Goal: Transaction & Acquisition: Book appointment/travel/reservation

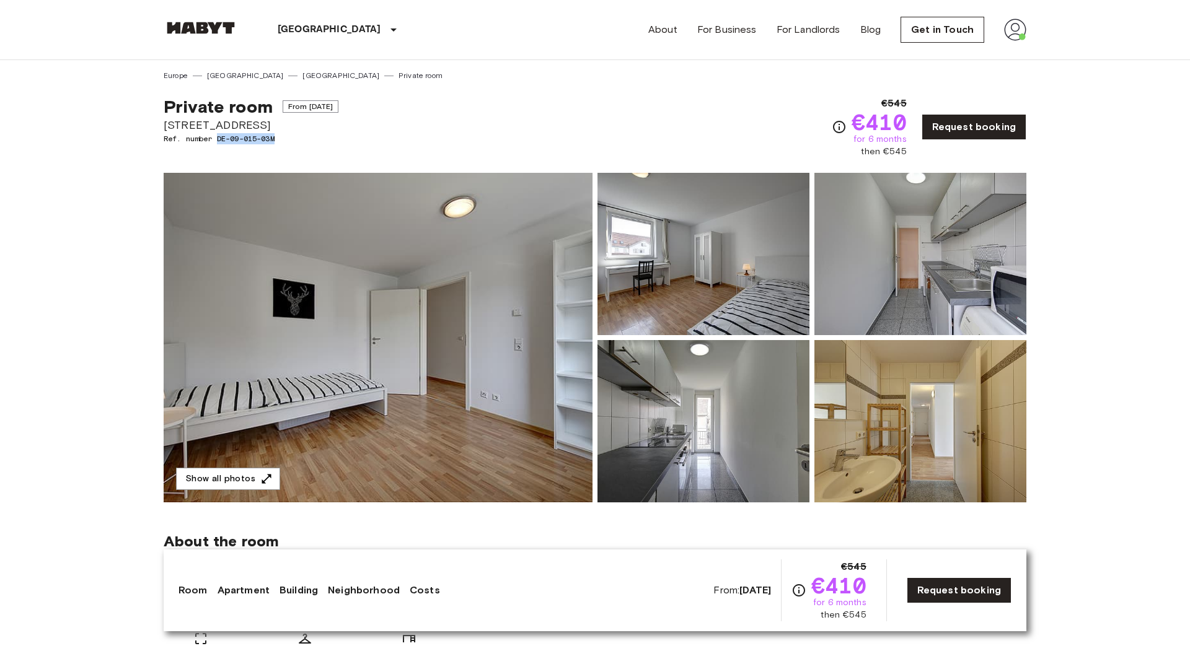
drag, startPoint x: 218, startPoint y: 139, endPoint x: 314, endPoint y: 138, distance: 96.1
click at [314, 138] on span "Ref. number DE-09-015-03M" at bounding box center [251, 138] width 175 height 11
copy span "DE-09-015-03M"
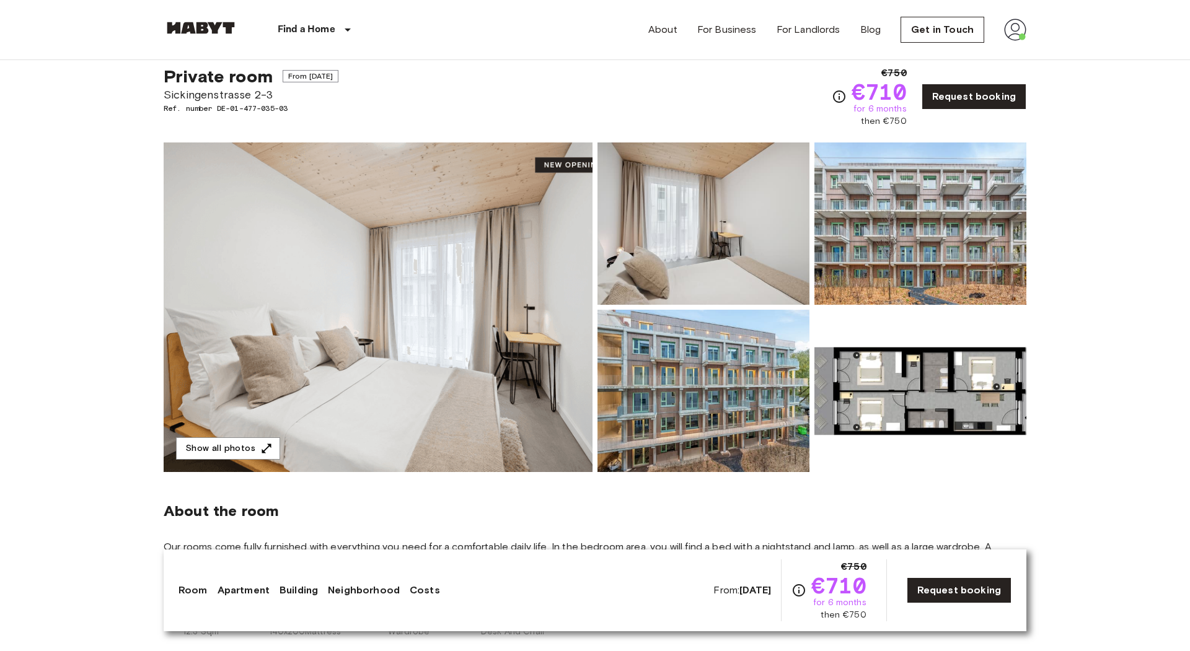
scroll to position [33, 0]
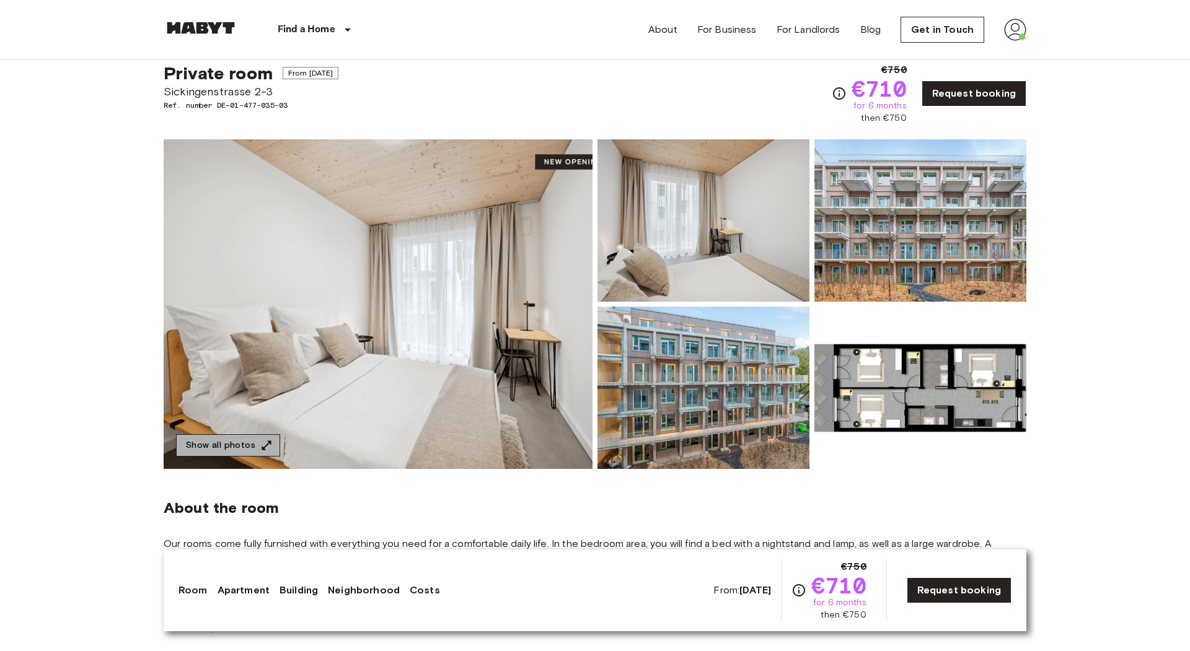
click at [260, 443] on icon "button" at bounding box center [266, 445] width 12 height 12
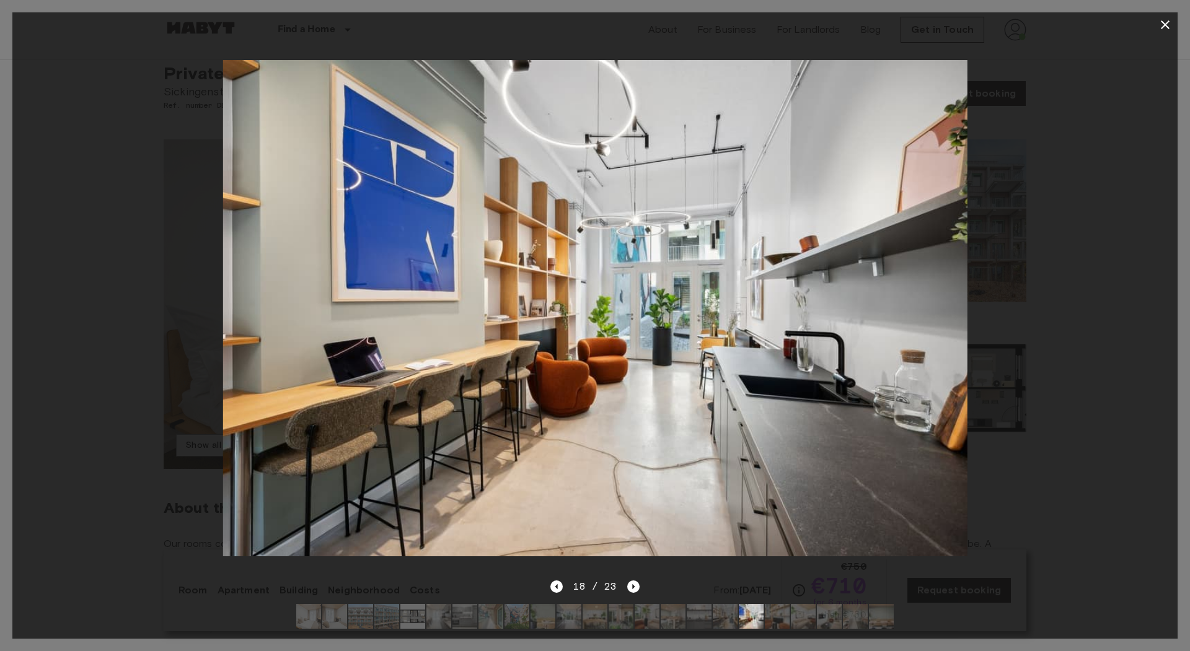
click at [1159, 34] on button "button" at bounding box center [1165, 24] width 25 height 25
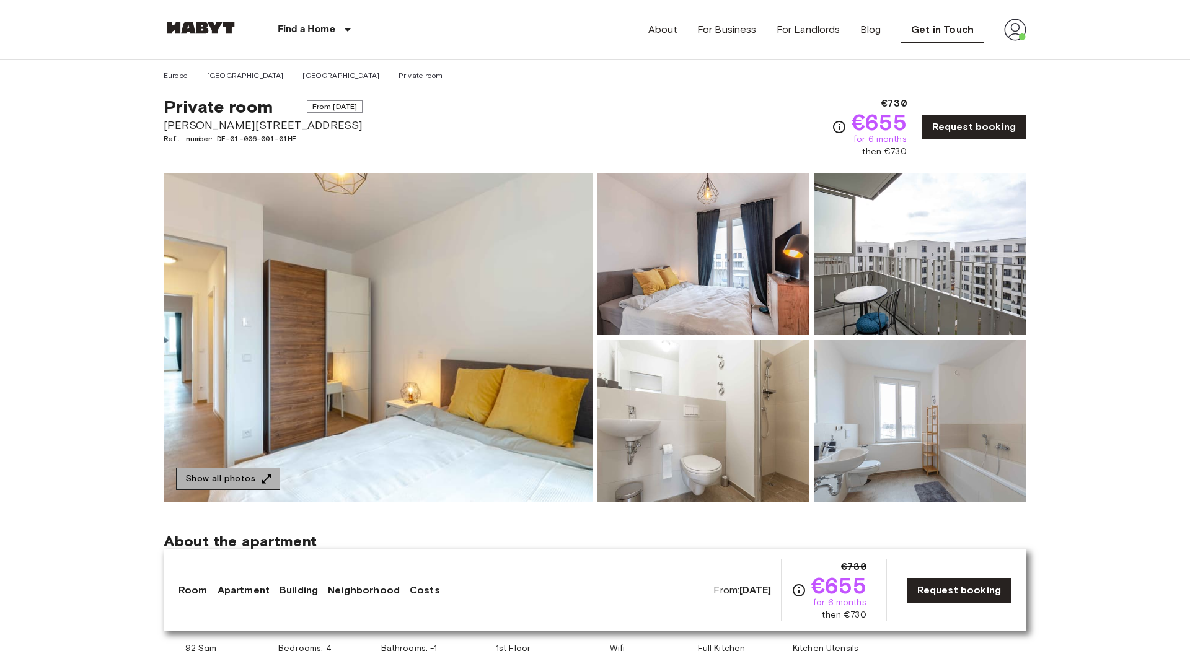
click at [255, 478] on button "Show all photos" at bounding box center [228, 479] width 104 height 23
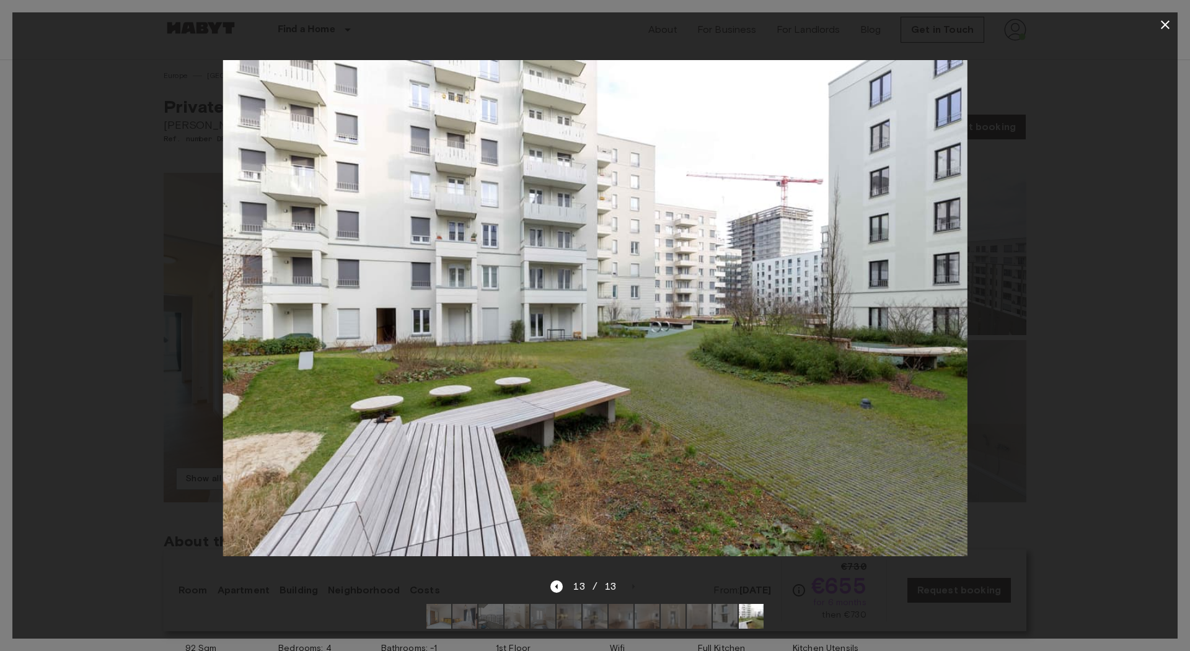
click at [1142, 55] on div at bounding box center [594, 308] width 1165 height 542
click at [1165, 22] on icon "button" at bounding box center [1165, 24] width 15 height 15
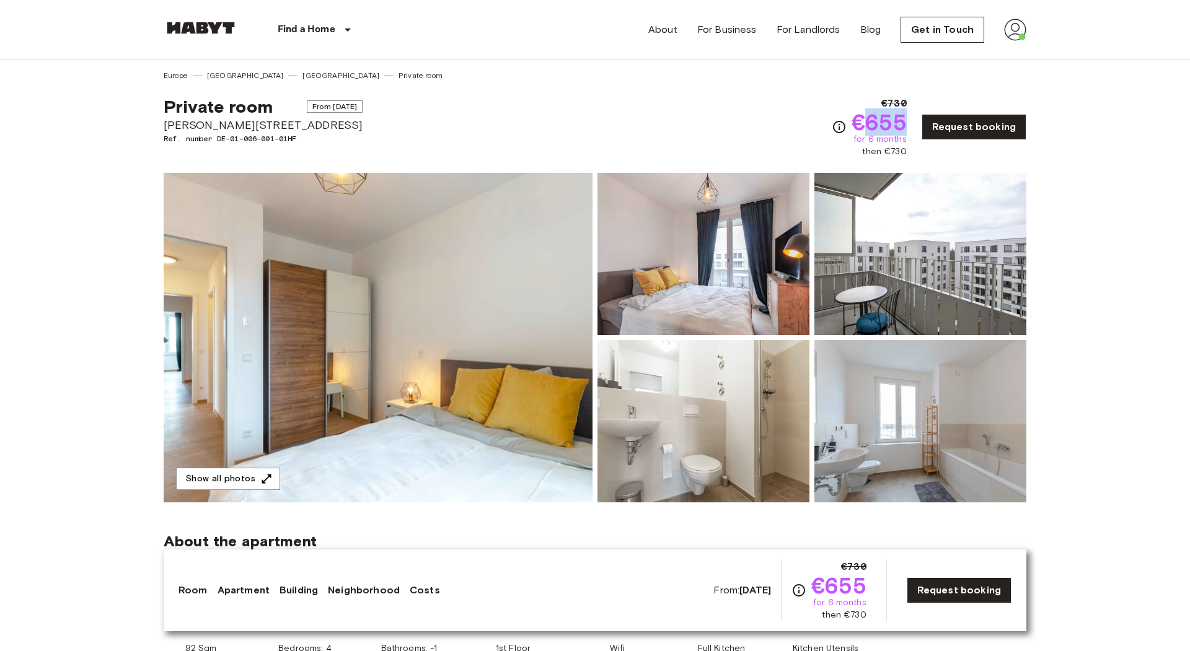
drag, startPoint x: 872, startPoint y: 124, endPoint x: 912, endPoint y: 118, distance: 40.1
click at [912, 119] on div "€730 €655 for 6 months then €730 Request booking" at bounding box center [929, 127] width 195 height 62
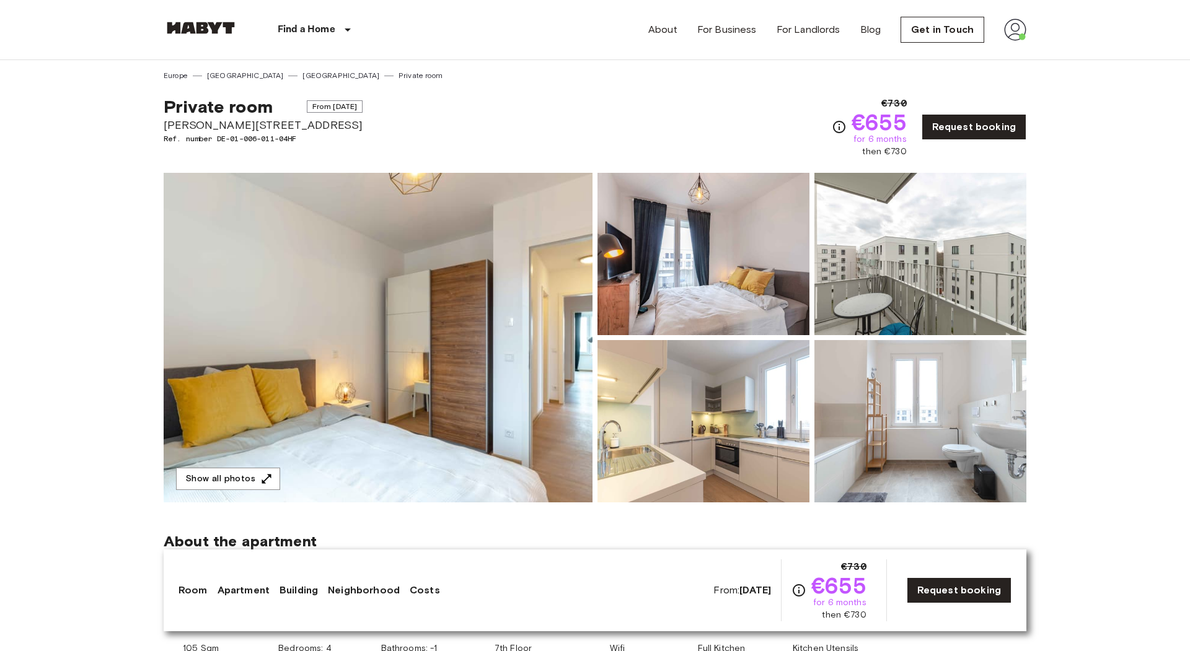
drag, startPoint x: 362, startPoint y: 104, endPoint x: 296, endPoint y: 105, distance: 66.3
click at [296, 105] on div "Private room From [DATE] [PERSON_NAME][STREET_ADDRESS]. number DE-01-006-011-04…" at bounding box center [595, 119] width 863 height 77
click at [353, 114] on div "Private room From [DATE] [PERSON_NAME][STREET_ADDRESS]. number DE-01-006-011-04…" at bounding box center [595, 119] width 863 height 77
